Goal: Information Seeking & Learning: Check status

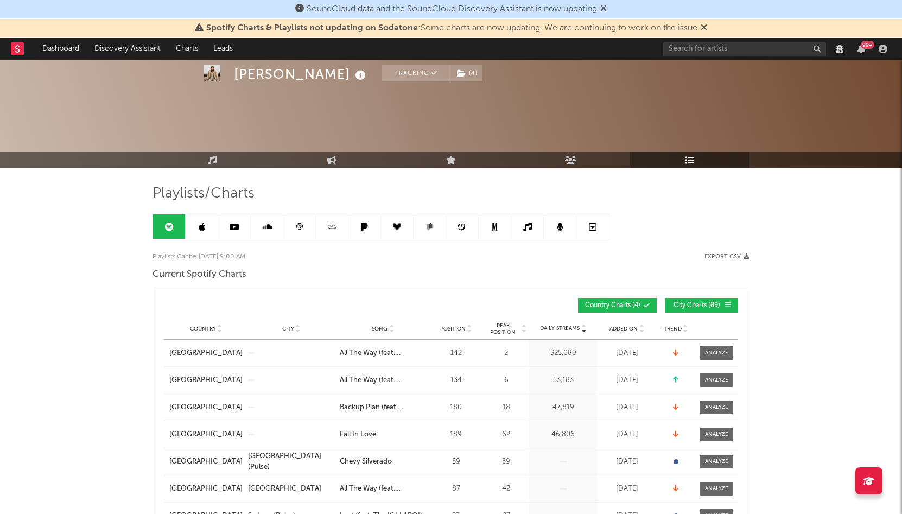
select select "1w"
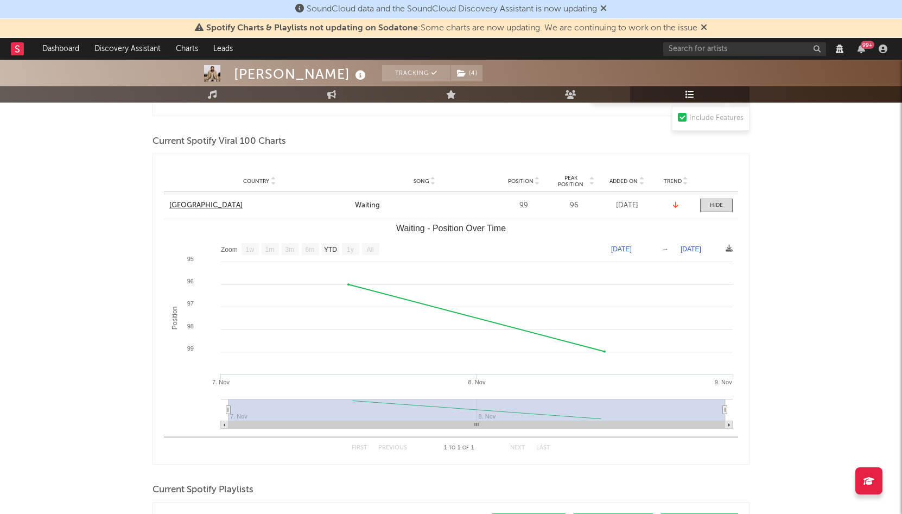
click at [192, 203] on div "[GEOGRAPHIC_DATA]" at bounding box center [205, 205] width 73 height 11
click at [187, 206] on div "[GEOGRAPHIC_DATA]" at bounding box center [205, 205] width 73 height 11
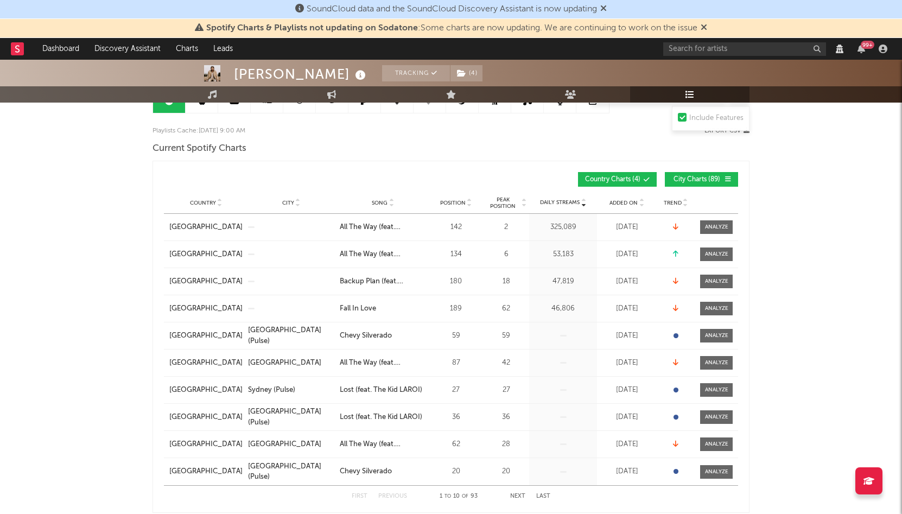
scroll to position [127, 0]
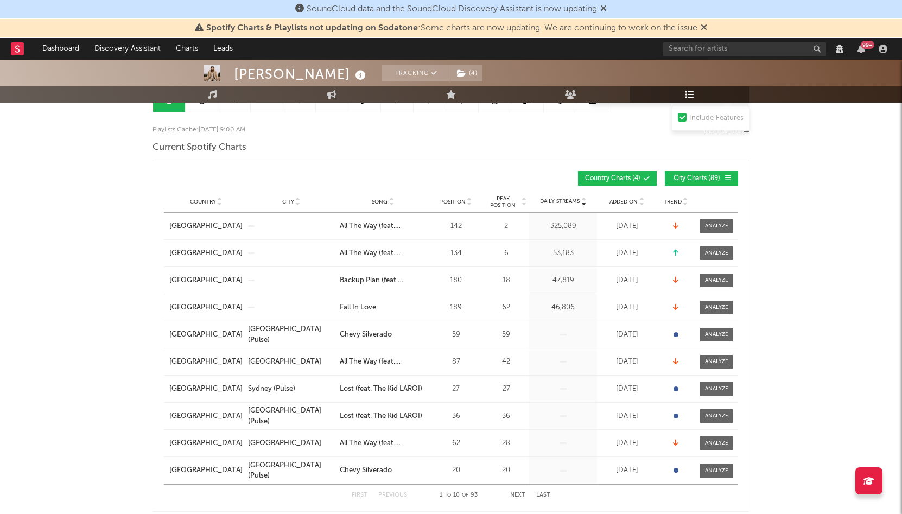
click at [624, 203] on span "Added On" at bounding box center [623, 202] width 28 height 7
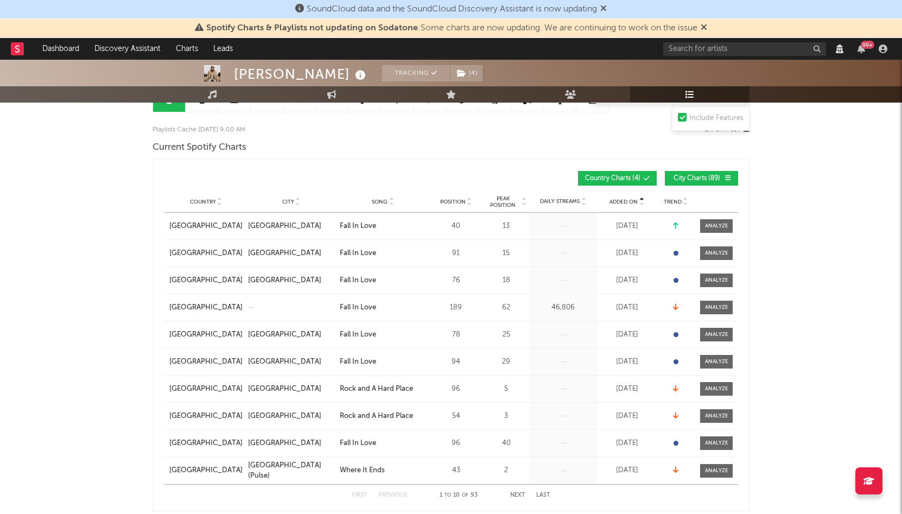
click at [624, 203] on span "Added On" at bounding box center [623, 202] width 28 height 7
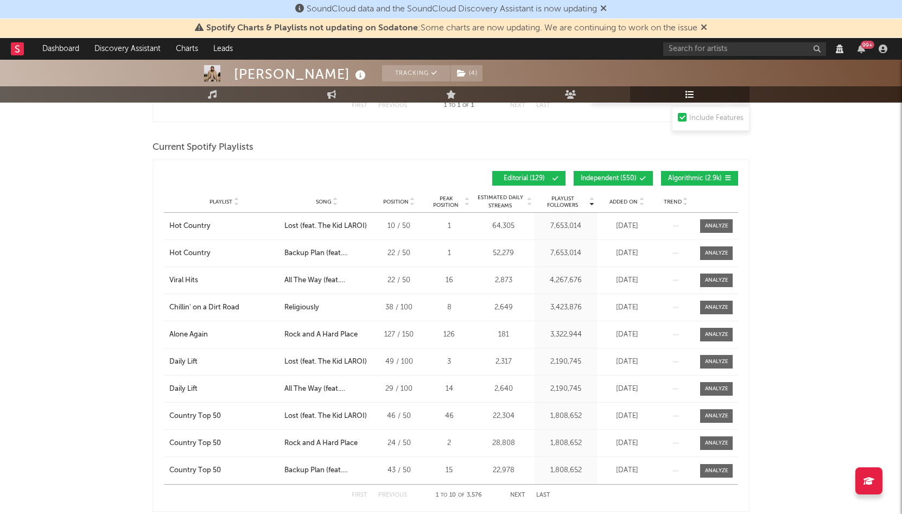
scroll to position [865, 0]
click at [629, 200] on span "Added On" at bounding box center [623, 201] width 28 height 7
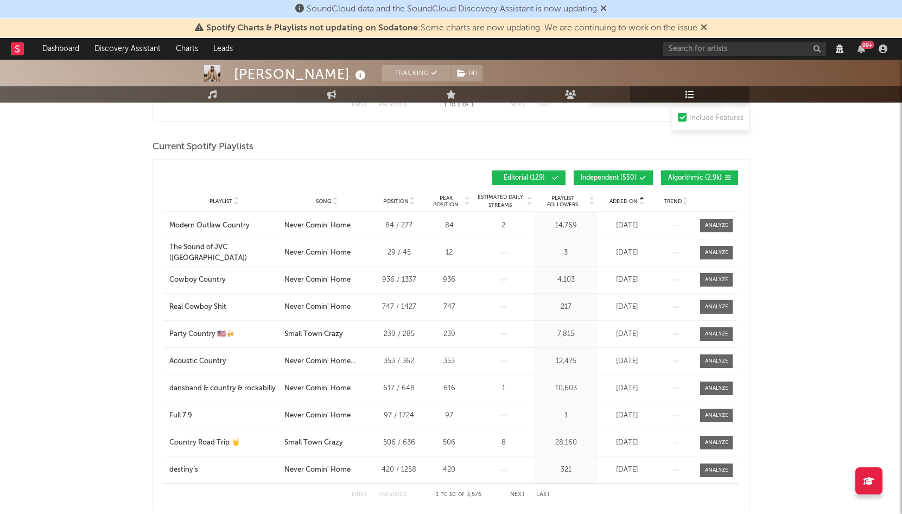
click at [629, 200] on span "Added On" at bounding box center [623, 201] width 28 height 7
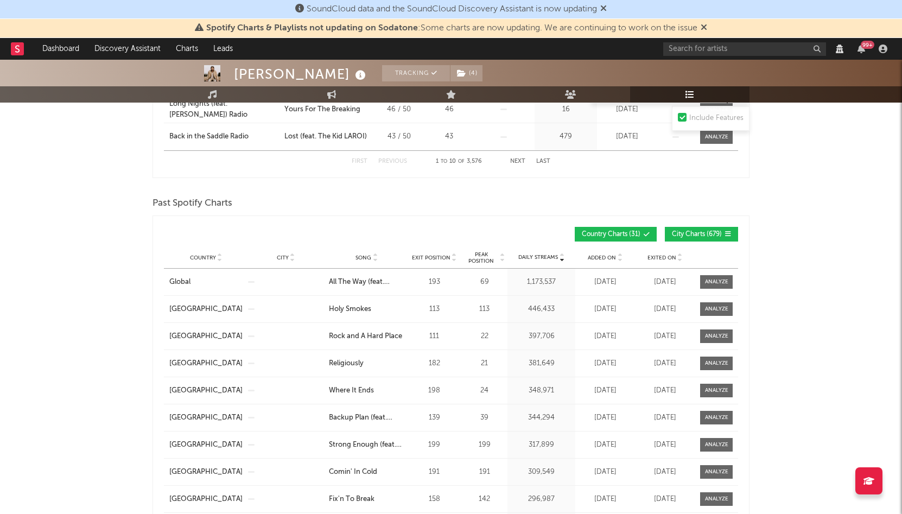
scroll to position [1203, 0]
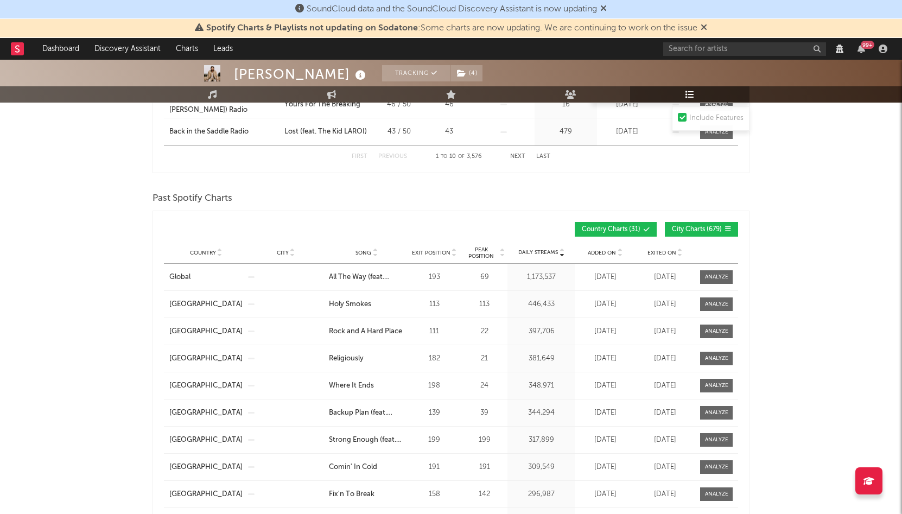
click at [667, 250] on span "Exited On" at bounding box center [661, 253] width 29 height 7
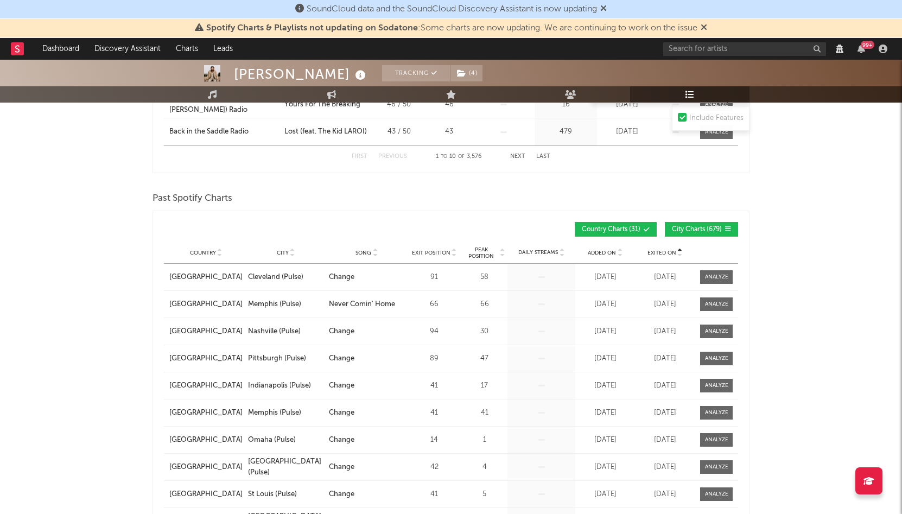
click at [666, 251] on span "Exited On" at bounding box center [661, 253] width 29 height 7
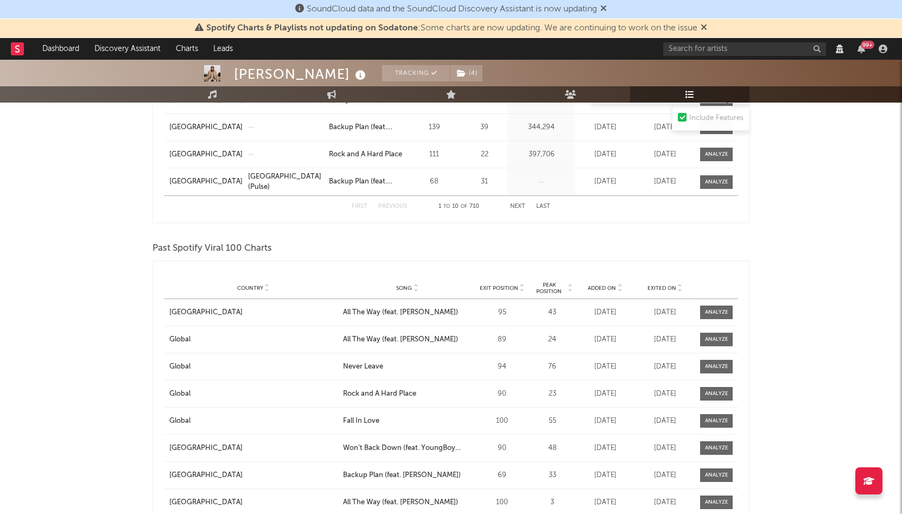
scroll to position [1546, 0]
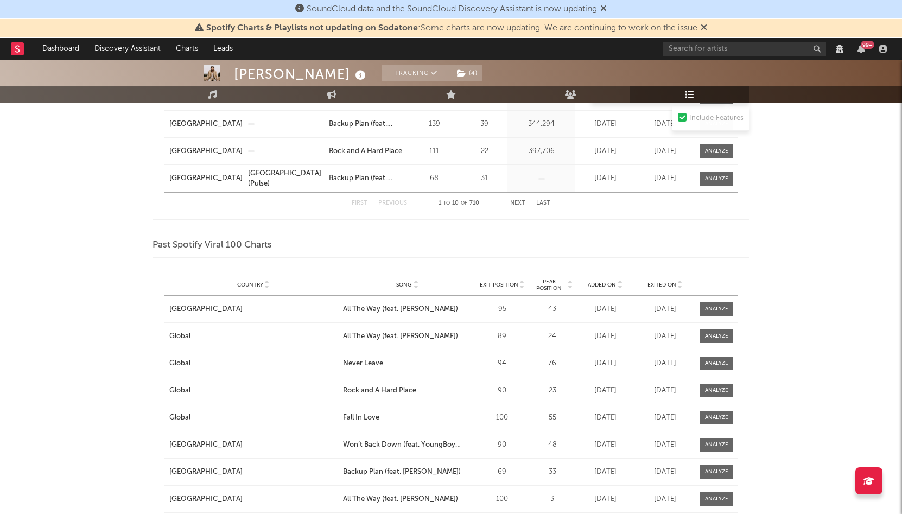
click at [654, 280] on div "Country City Song Exit Position Peak Position Estimated Daily Streams Playlist …" at bounding box center [451, 285] width 574 height 22
click at [654, 280] on div "Exited On" at bounding box center [664, 284] width 54 height 8
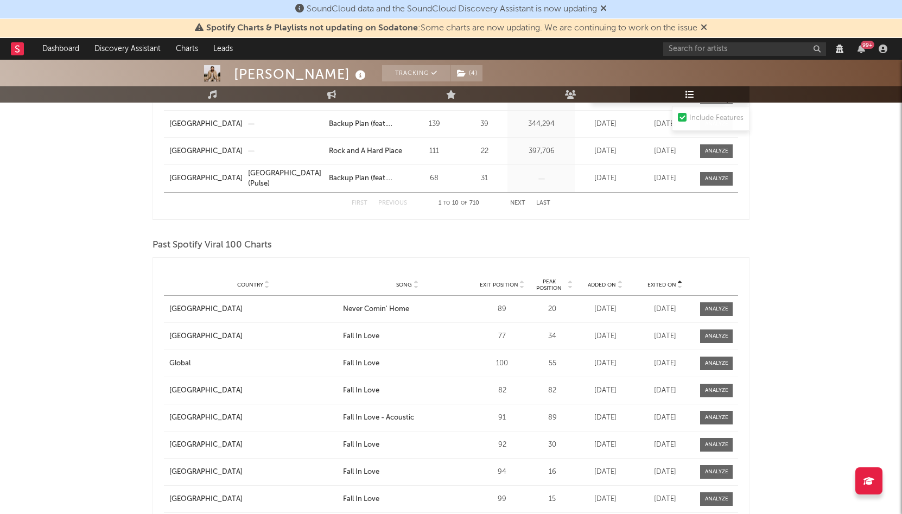
click at [654, 280] on div "Exited On" at bounding box center [664, 284] width 54 height 8
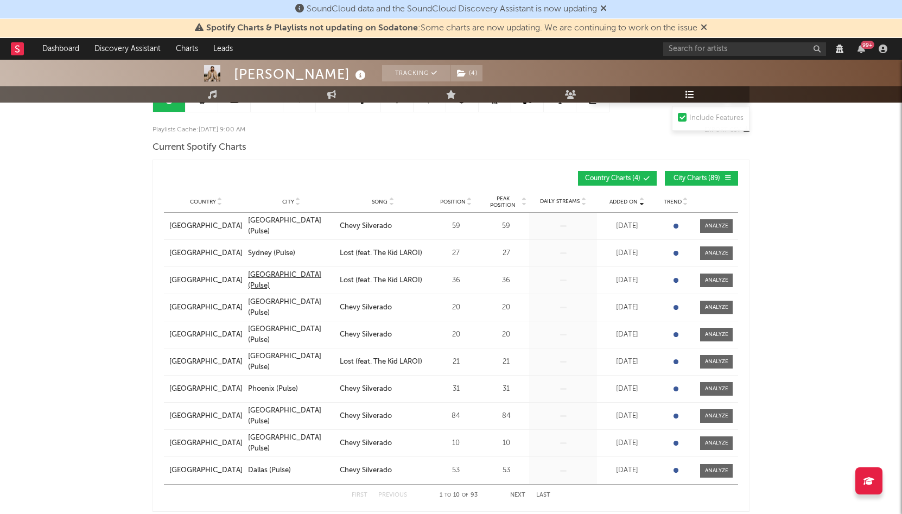
scroll to position [105, 0]
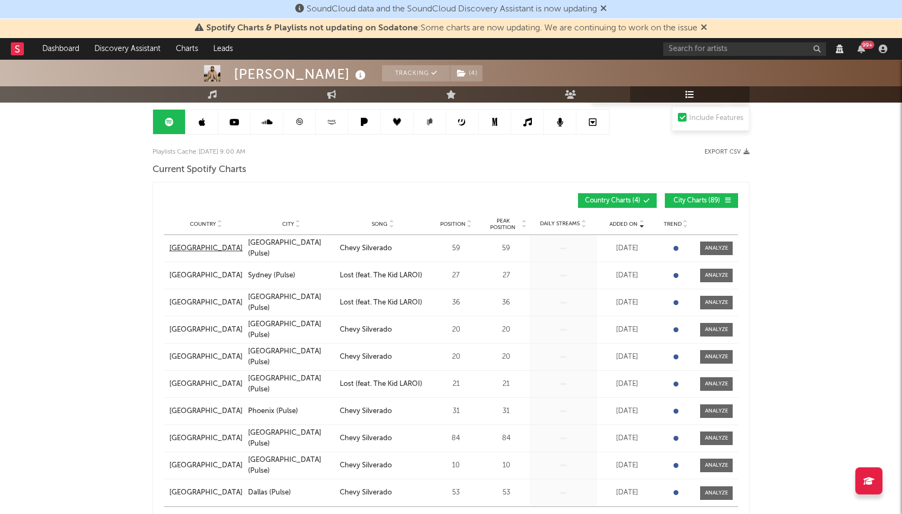
click at [181, 250] on div "[GEOGRAPHIC_DATA]" at bounding box center [205, 248] width 73 height 11
click at [258, 251] on div "Toronto (Pulse)" at bounding box center [291, 248] width 86 height 21
click at [709, 252] on span at bounding box center [716, 248] width 33 height 14
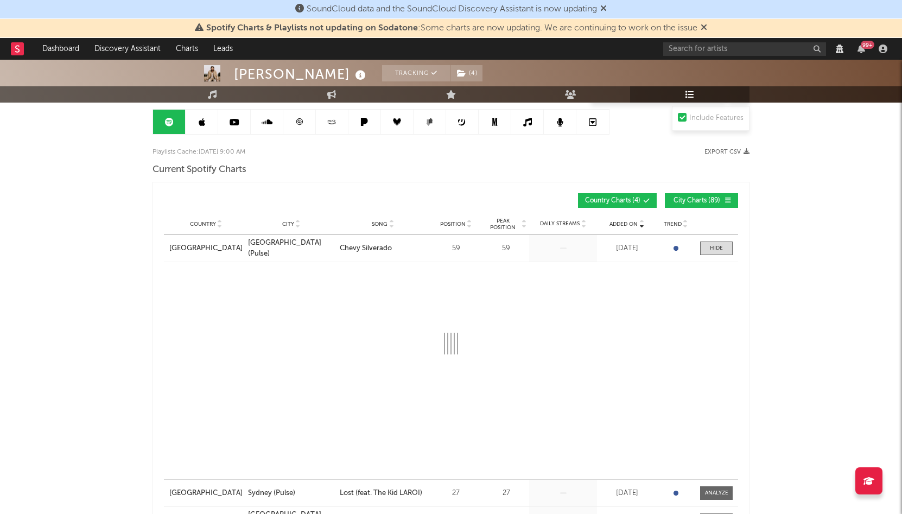
select select "1w"
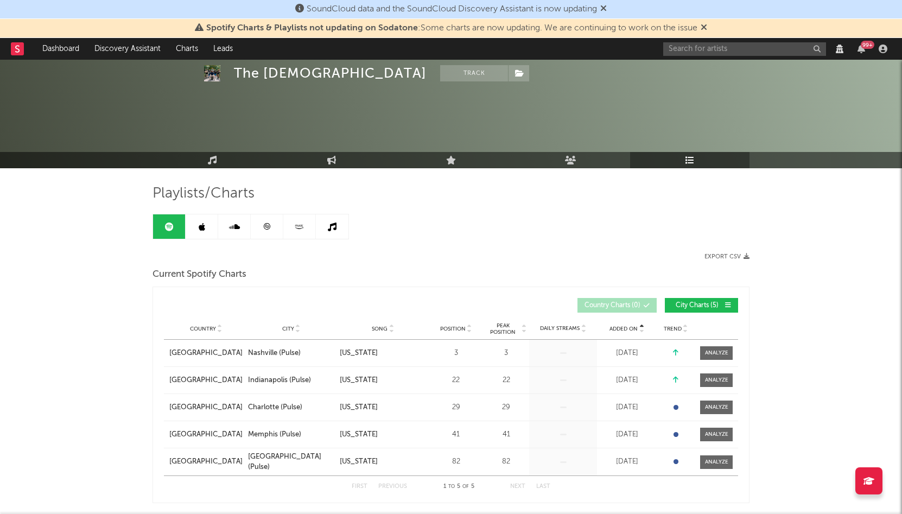
scroll to position [73, 0]
